Goal: Task Accomplishment & Management: Use online tool/utility

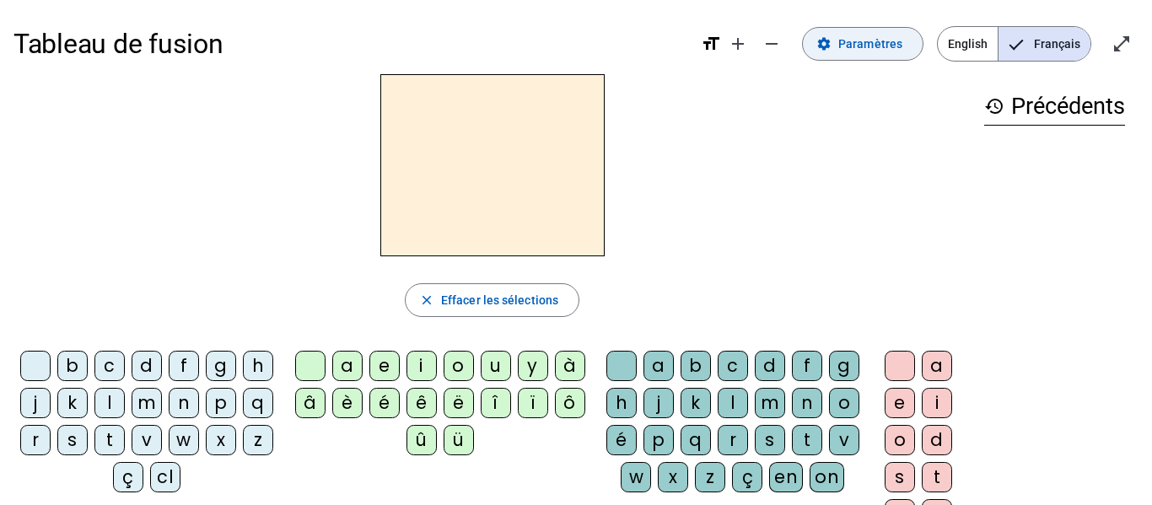
click at [885, 49] on span "Paramètres" at bounding box center [871, 44] width 64 height 20
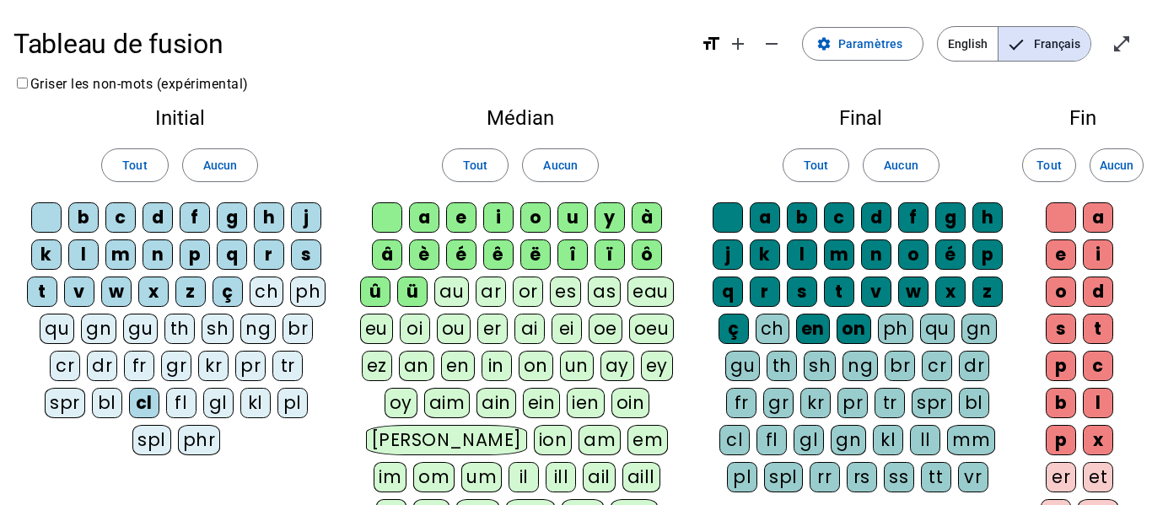
click at [166, 391] on div "fl" at bounding box center [181, 403] width 30 height 30
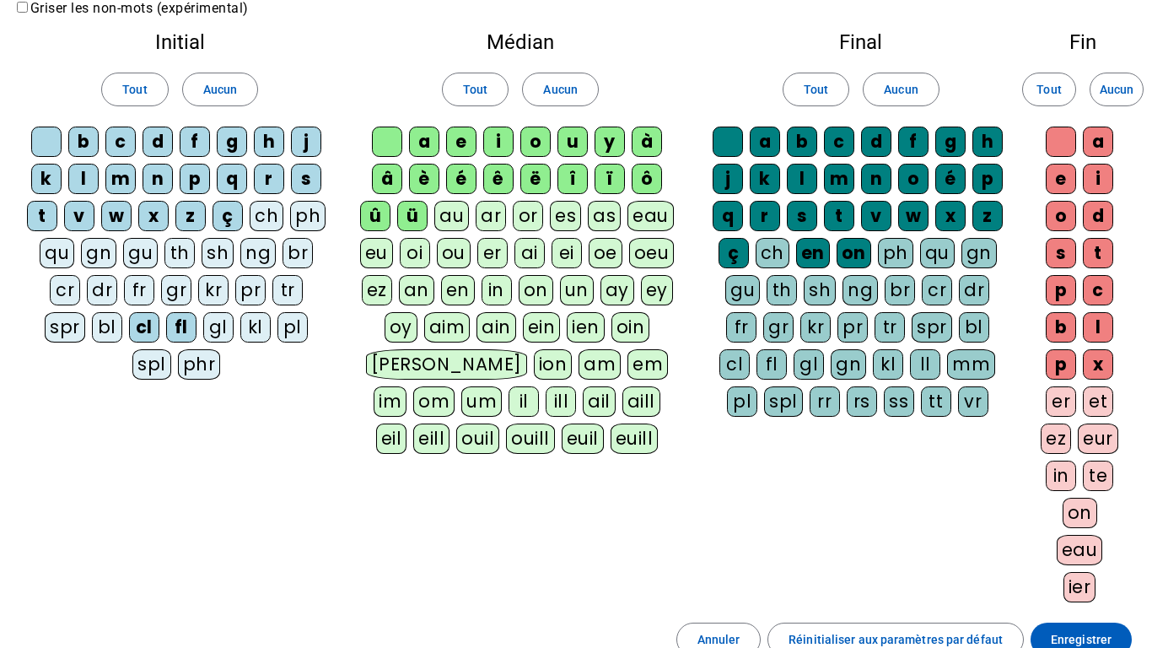
scroll to position [70, 0]
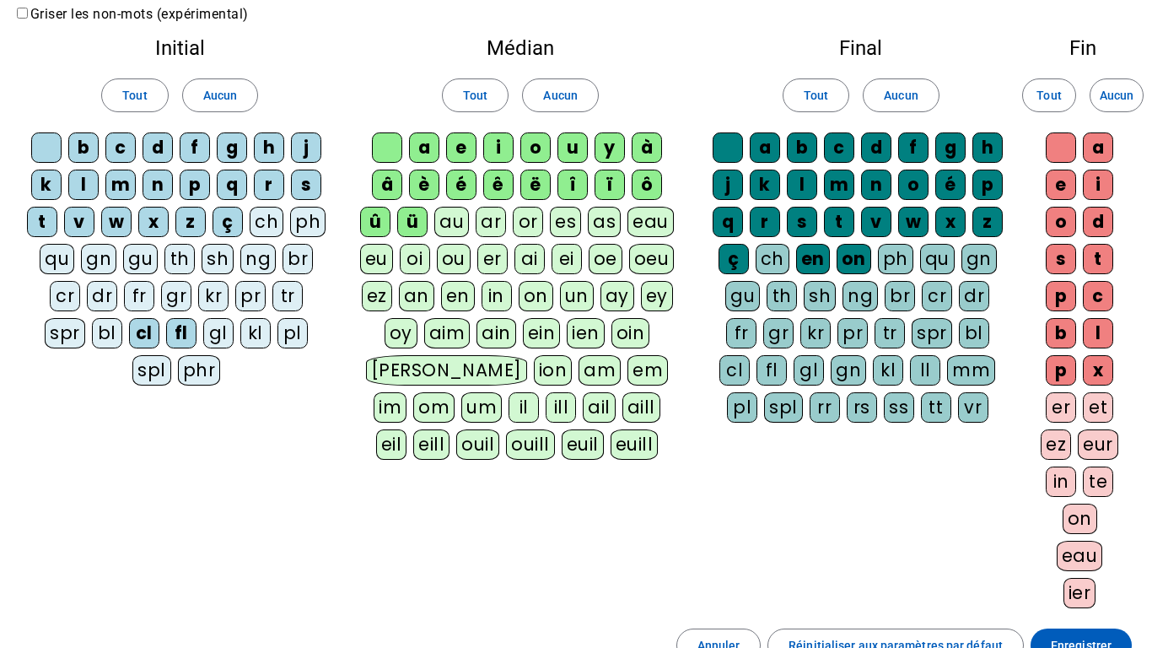
click at [203, 335] on div "gl" at bounding box center [218, 333] width 30 height 30
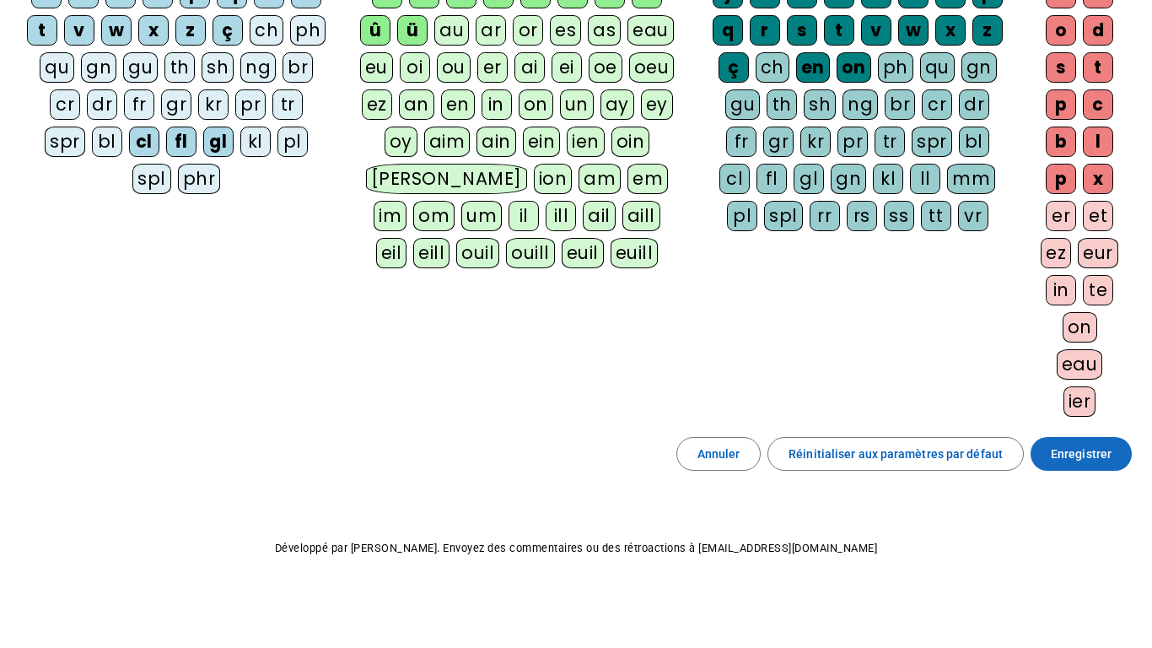
click at [1064, 467] on span at bounding box center [1081, 454] width 101 height 40
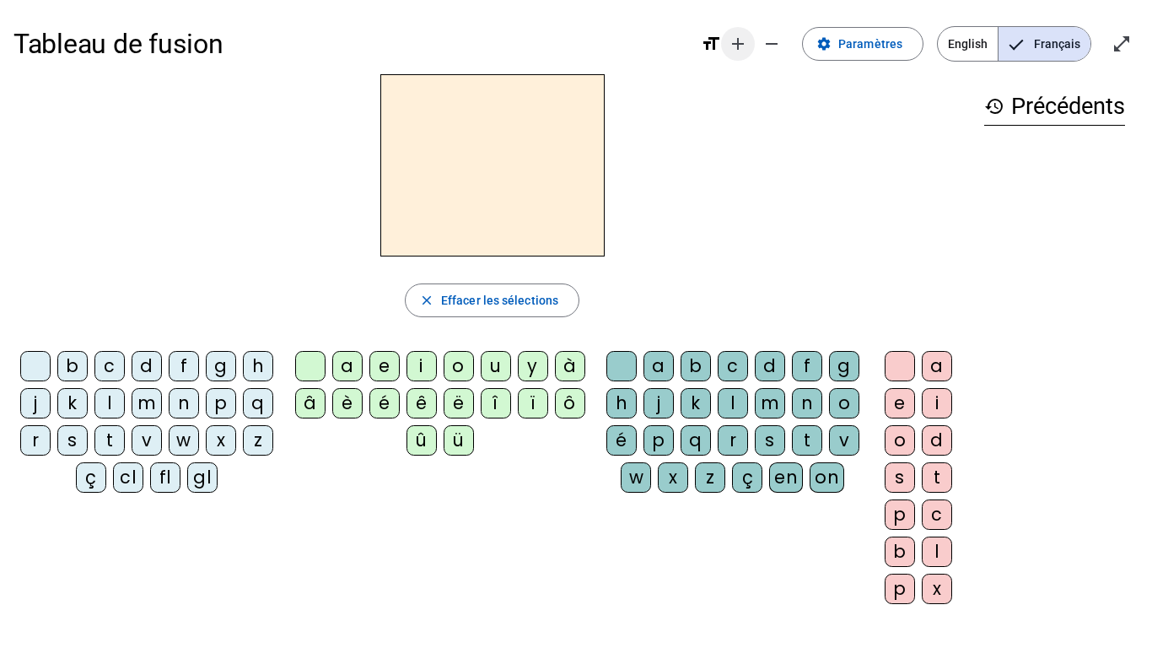
click at [746, 35] on mat-icon "add" at bounding box center [738, 44] width 20 height 20
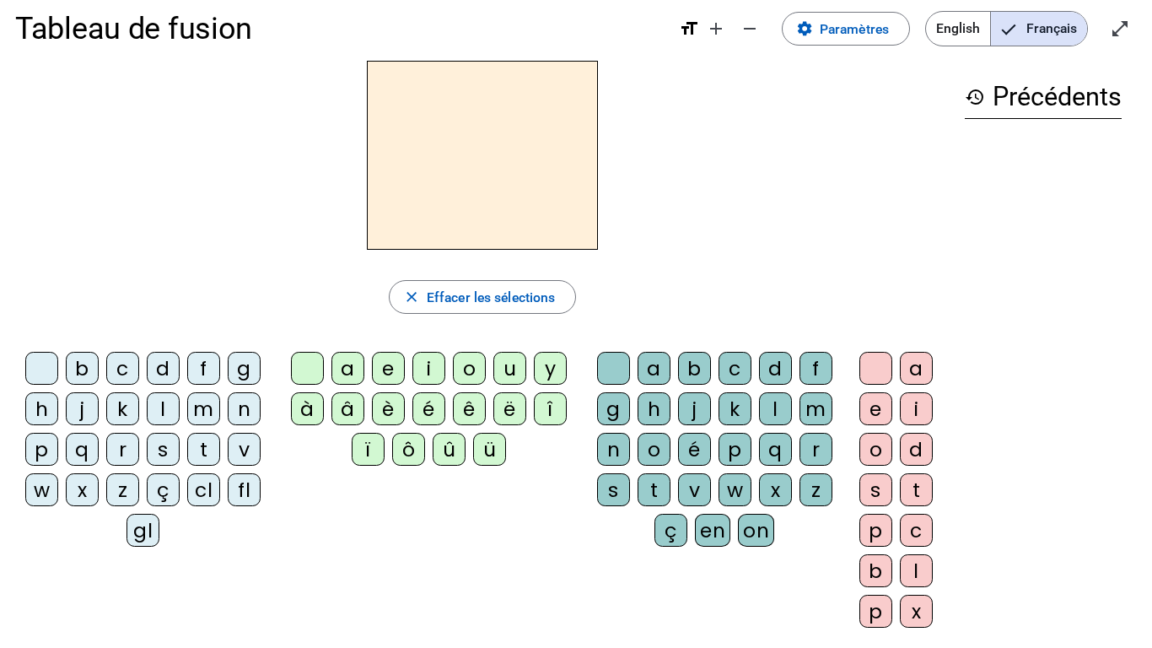
scroll to position [18, 0]
click at [246, 490] on div "fl" at bounding box center [244, 490] width 33 height 33
click at [346, 369] on div "a" at bounding box center [348, 369] width 33 height 33
click at [737, 373] on div "c" at bounding box center [735, 369] width 33 height 33
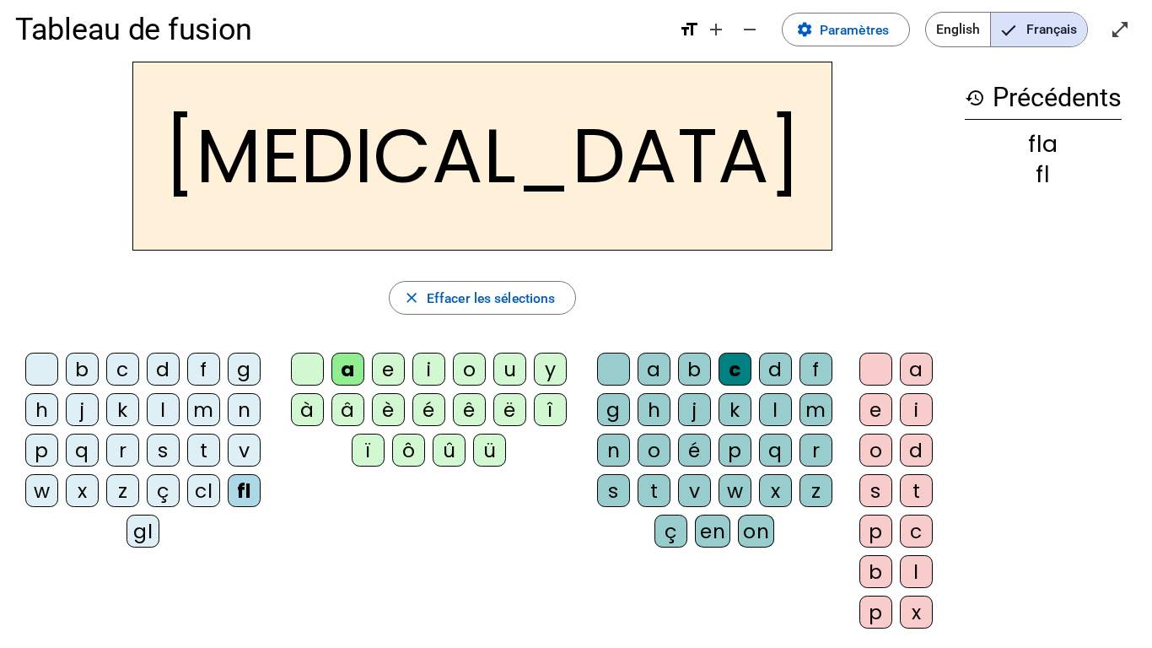
click at [433, 374] on div "i" at bounding box center [429, 369] width 33 height 33
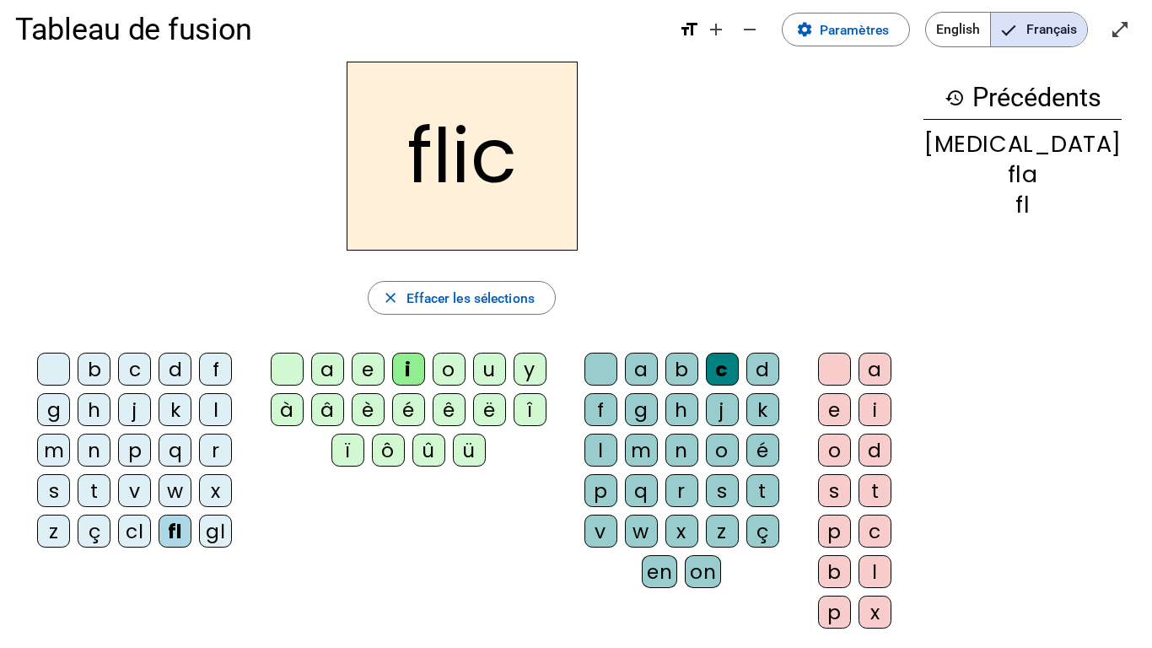
click at [506, 374] on div "u" at bounding box center [489, 369] width 33 height 33
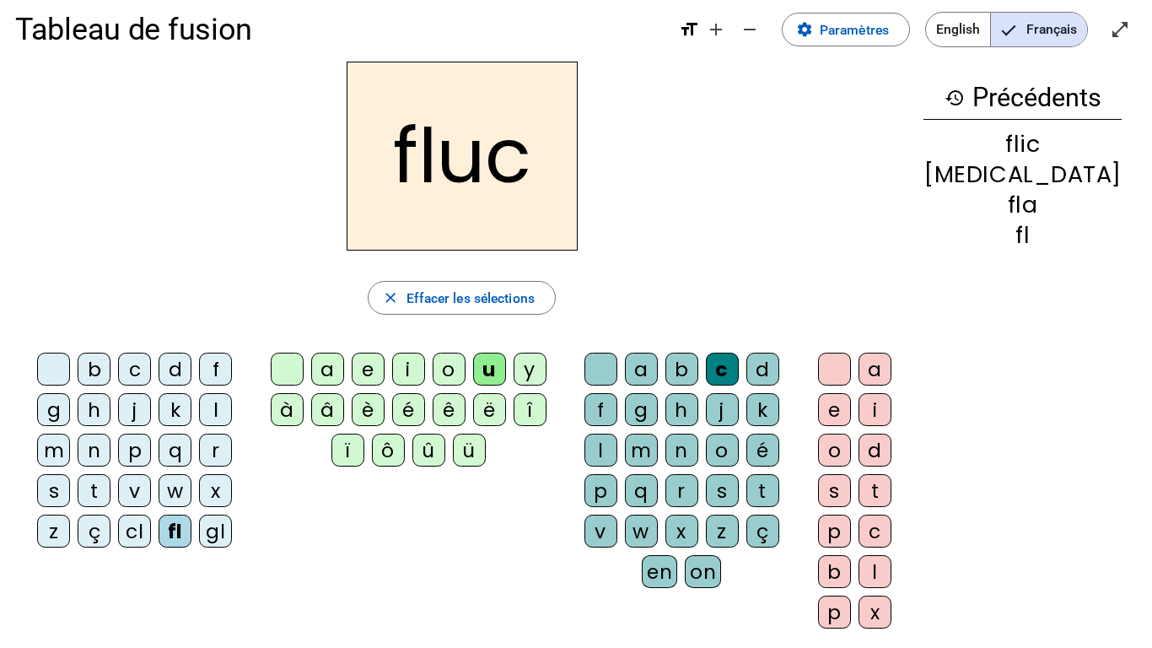
click at [699, 505] on div "x" at bounding box center [682, 531] width 33 height 33
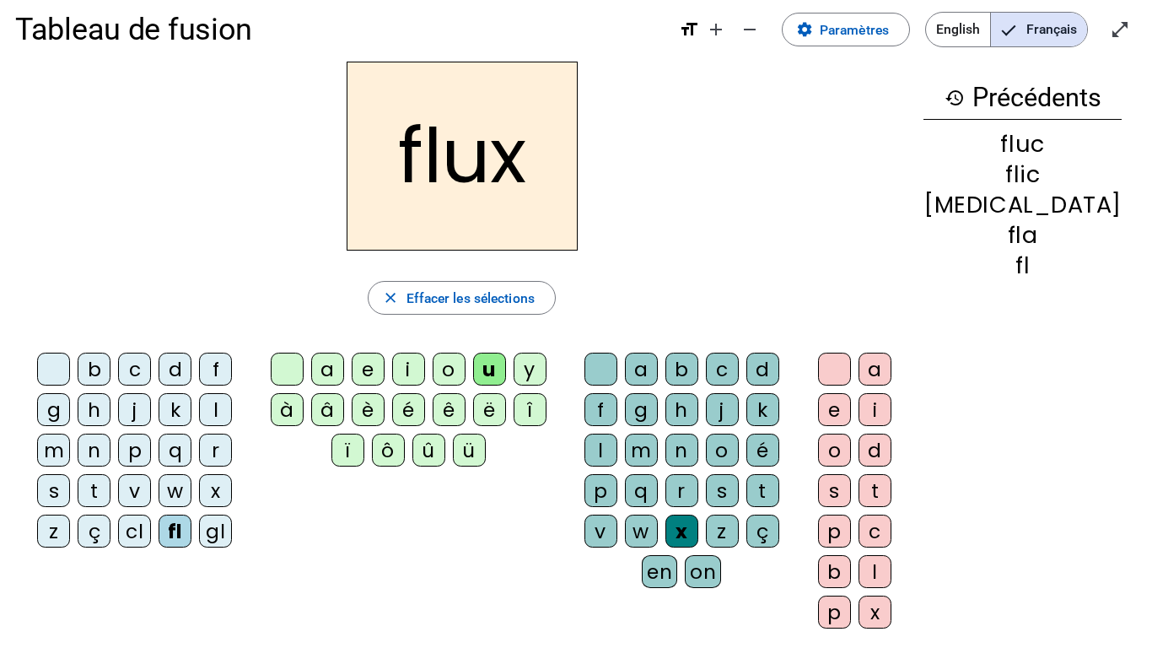
click at [199, 411] on div "l" at bounding box center [215, 409] width 33 height 33
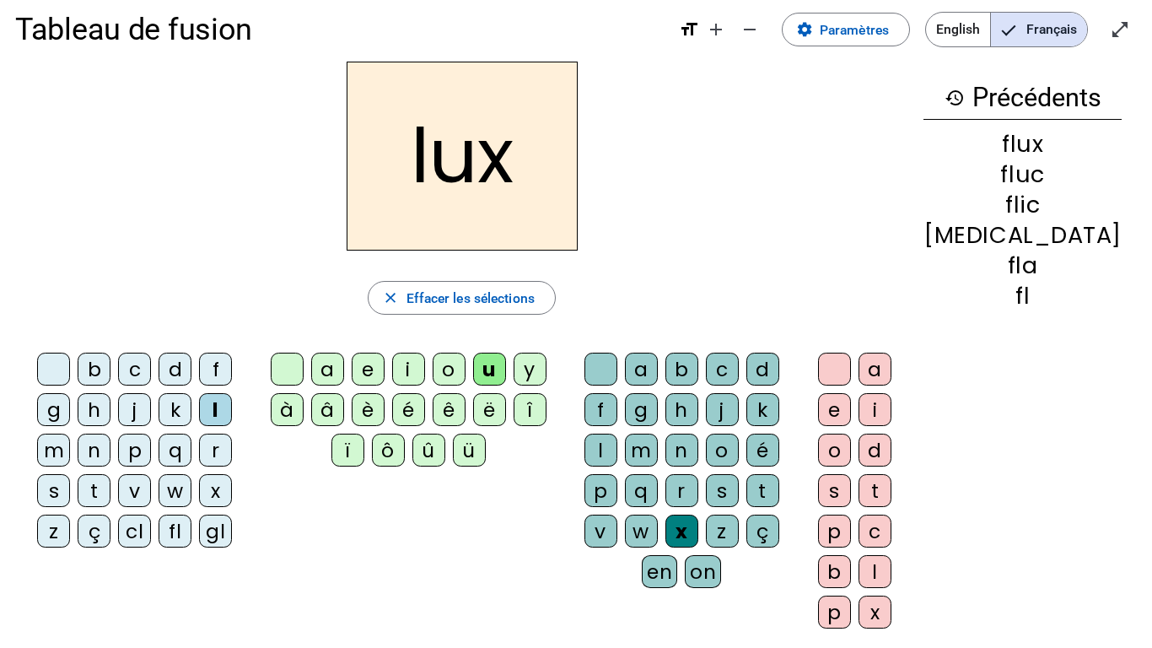
click at [618, 364] on div at bounding box center [601, 369] width 33 height 33
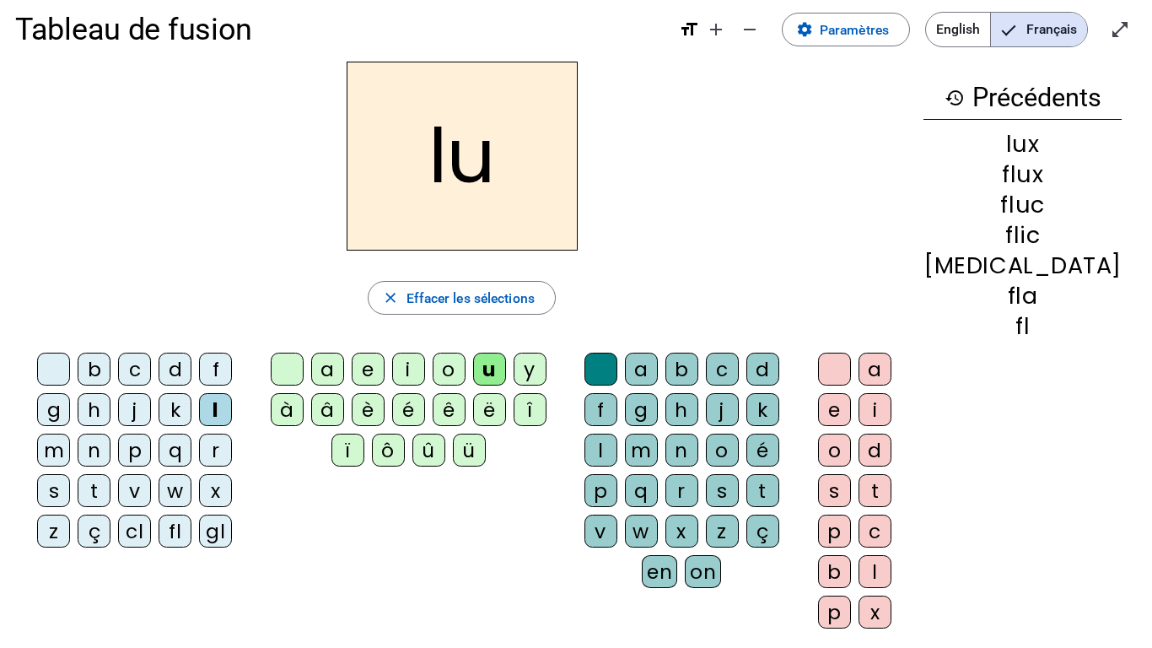
click at [425, 406] on div "é" at bounding box center [408, 409] width 33 height 33
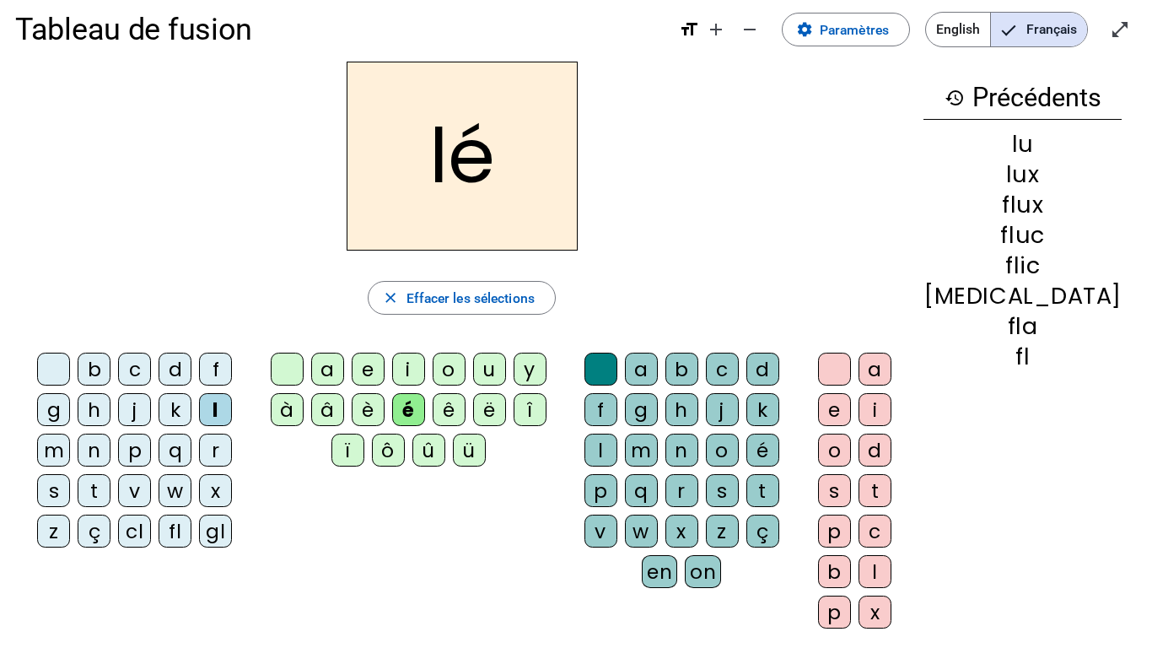
click at [51, 370] on div at bounding box center [53, 369] width 33 height 33
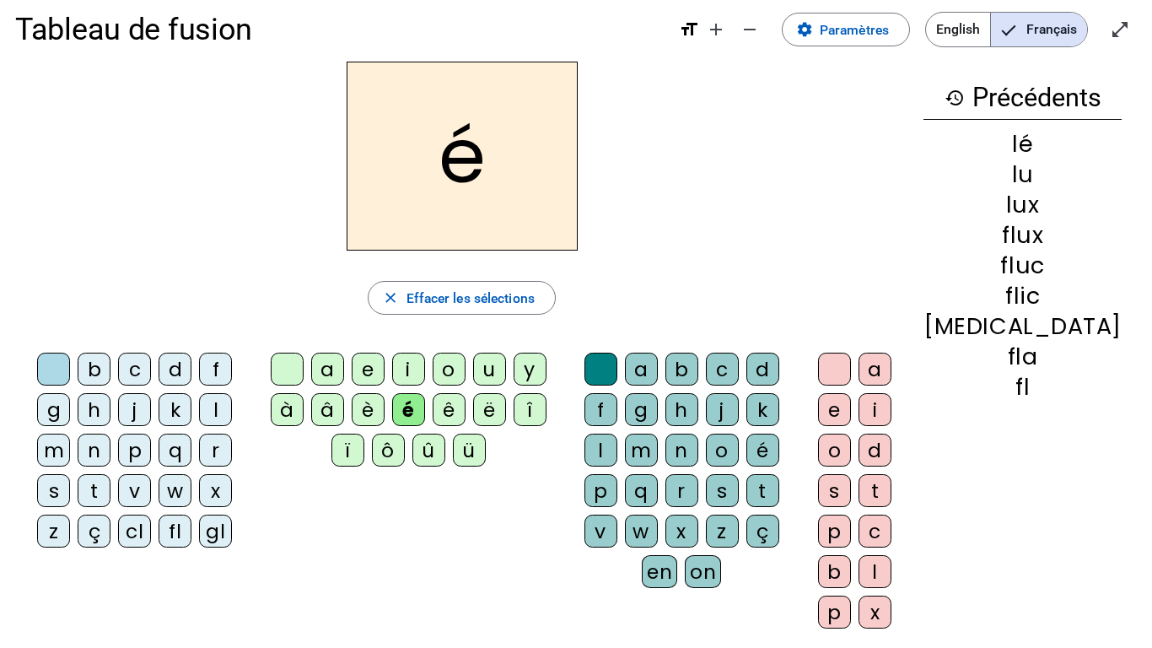
click at [294, 362] on div at bounding box center [287, 369] width 33 height 33
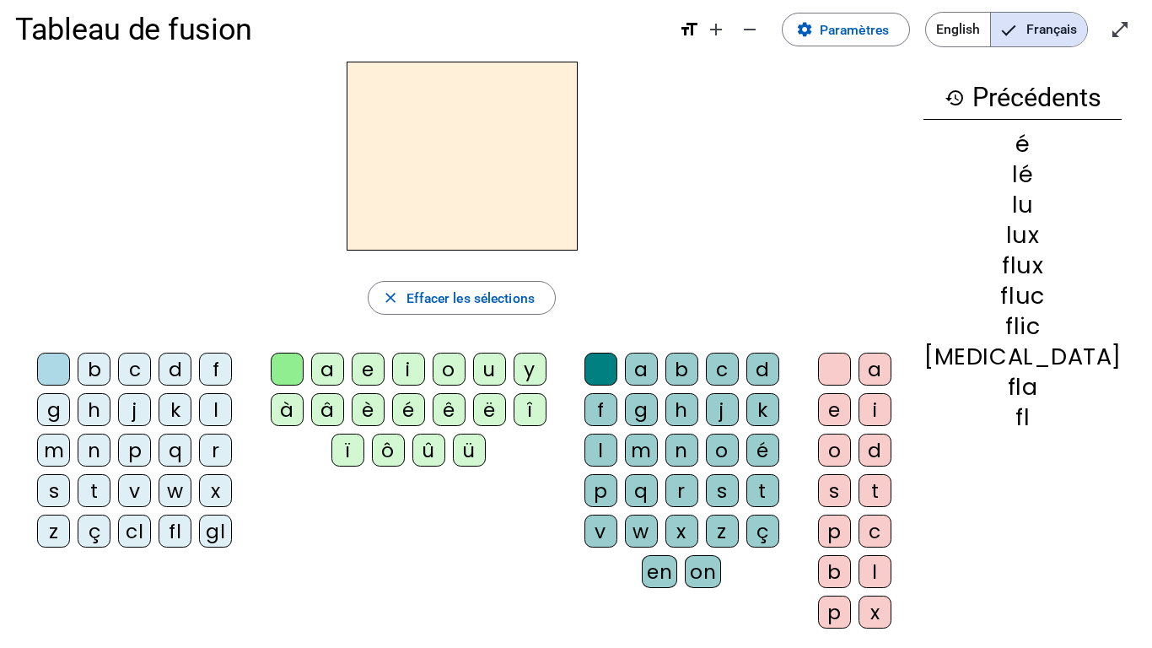
click at [618, 434] on div "l" at bounding box center [601, 450] width 33 height 33
click at [613, 365] on div at bounding box center [601, 369] width 33 height 33
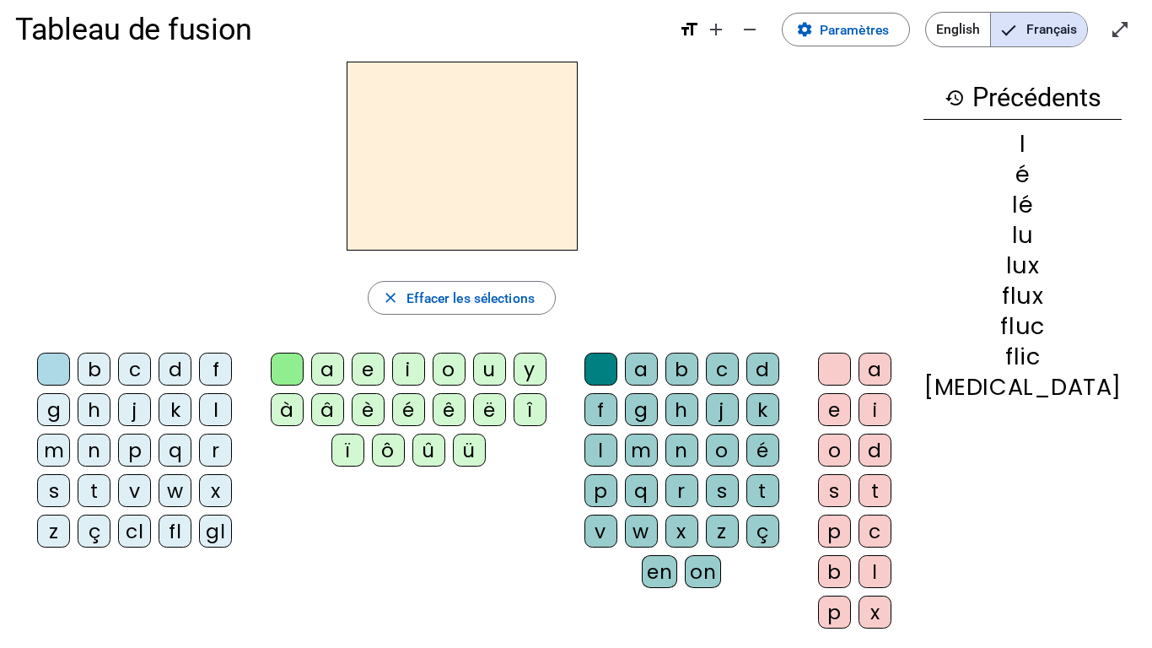
click at [425, 405] on div "é" at bounding box center [408, 409] width 33 height 33
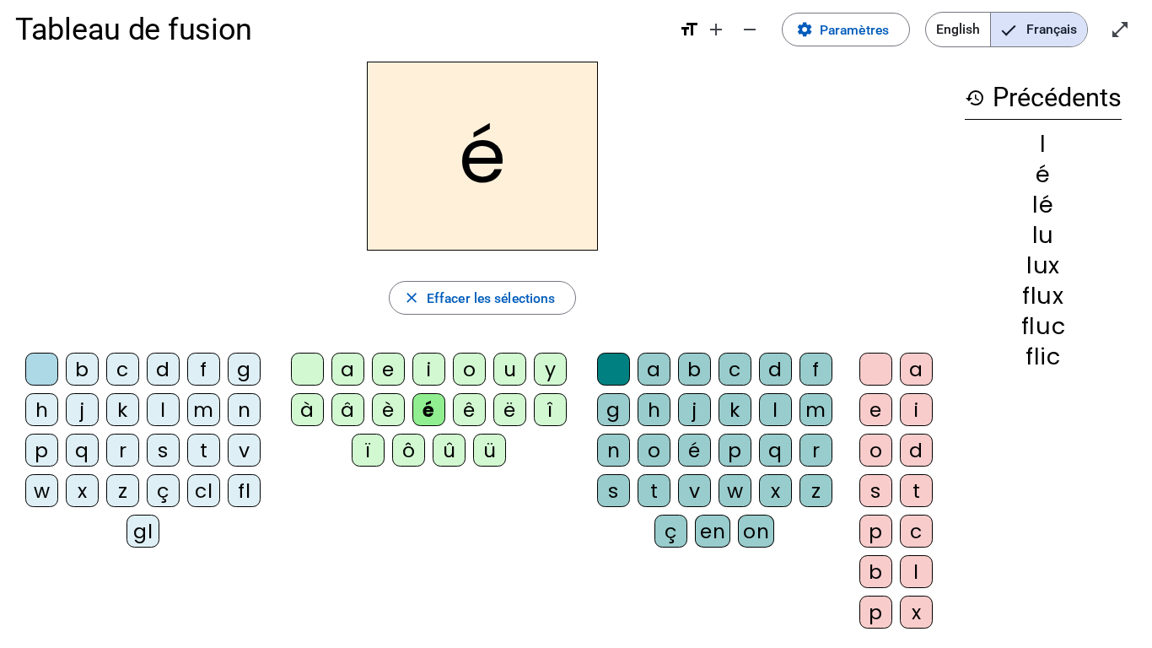
click at [779, 412] on div "l" at bounding box center [775, 409] width 33 height 33
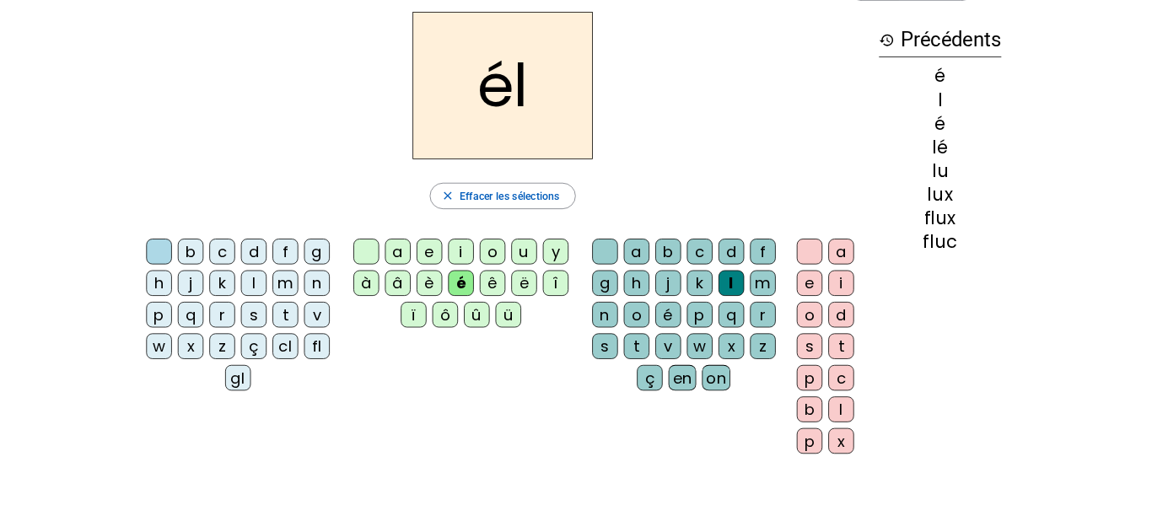
scroll to position [59, 0]
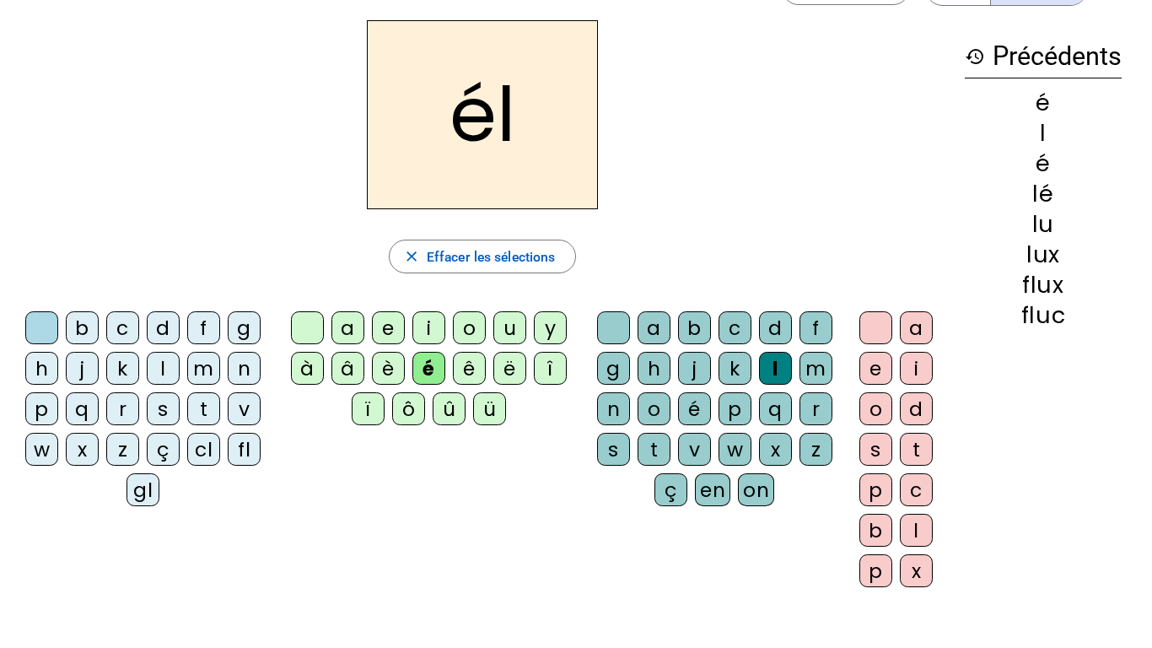
click at [144, 493] on div "gl" at bounding box center [143, 489] width 33 height 33
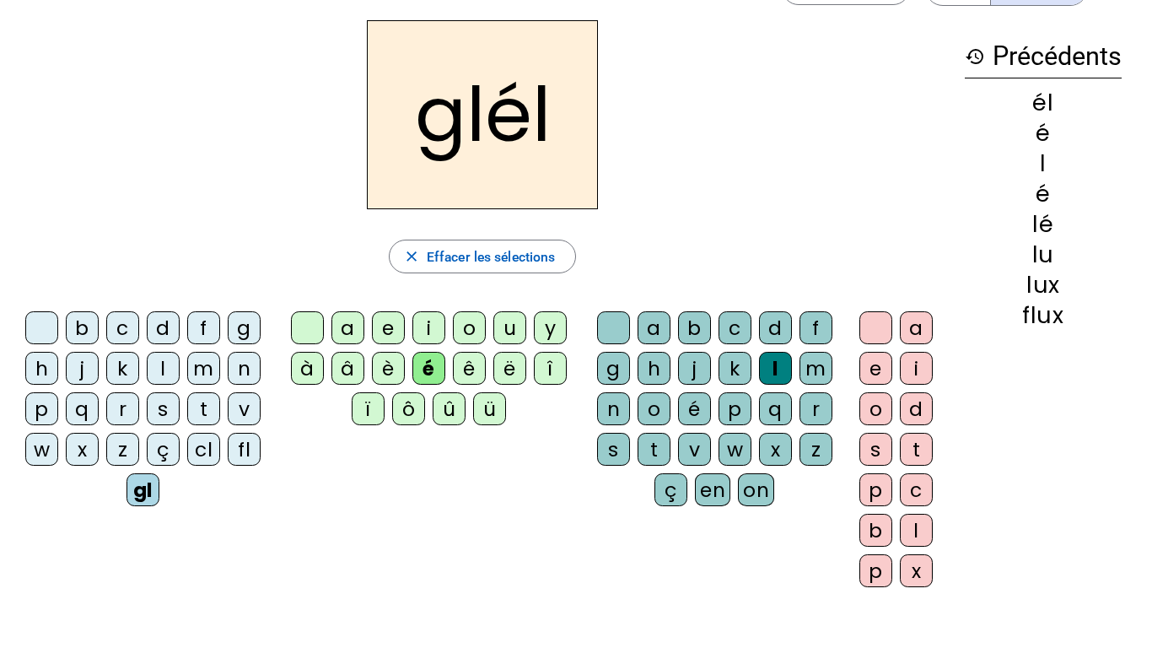
click at [515, 331] on div "u" at bounding box center [510, 327] width 33 height 33
click at [886, 324] on div at bounding box center [876, 327] width 33 height 33
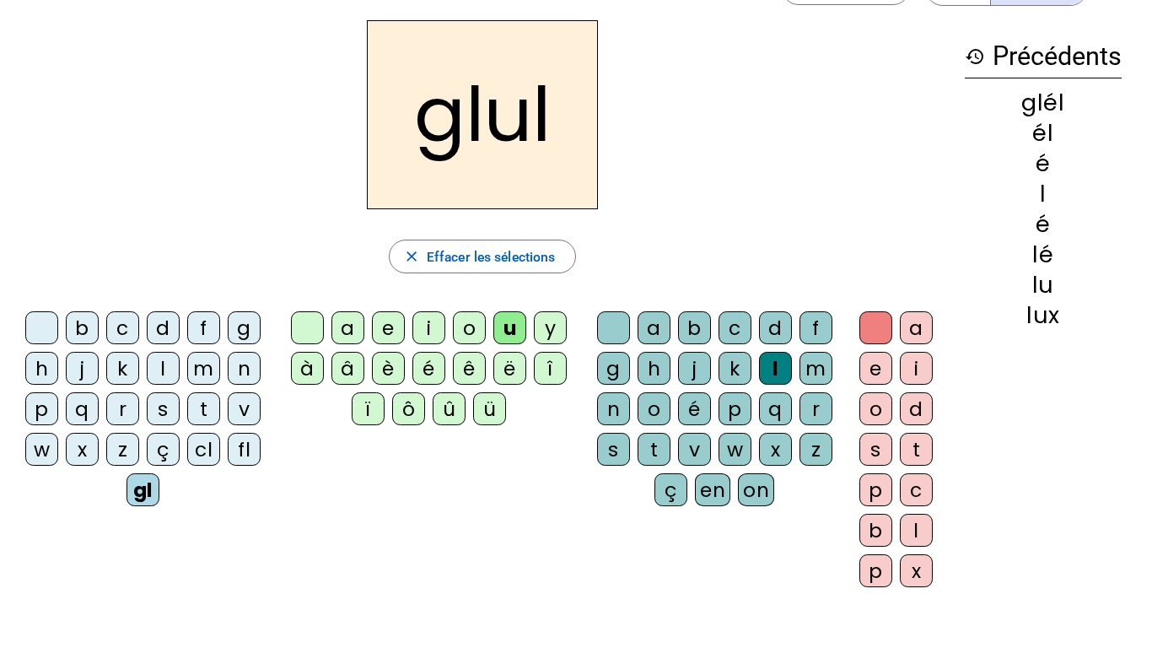
click at [616, 326] on div at bounding box center [613, 327] width 33 height 33
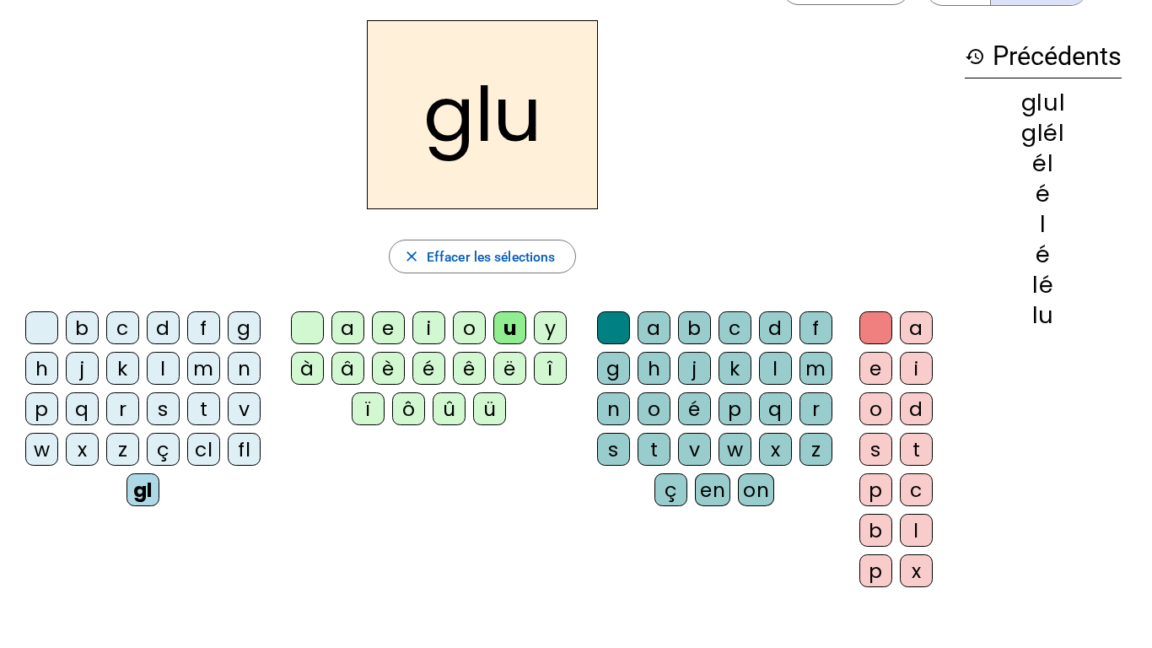
click at [806, 202] on div "glu" at bounding box center [482, 114] width 935 height 189
